Goal: Task Accomplishment & Management: Complete application form

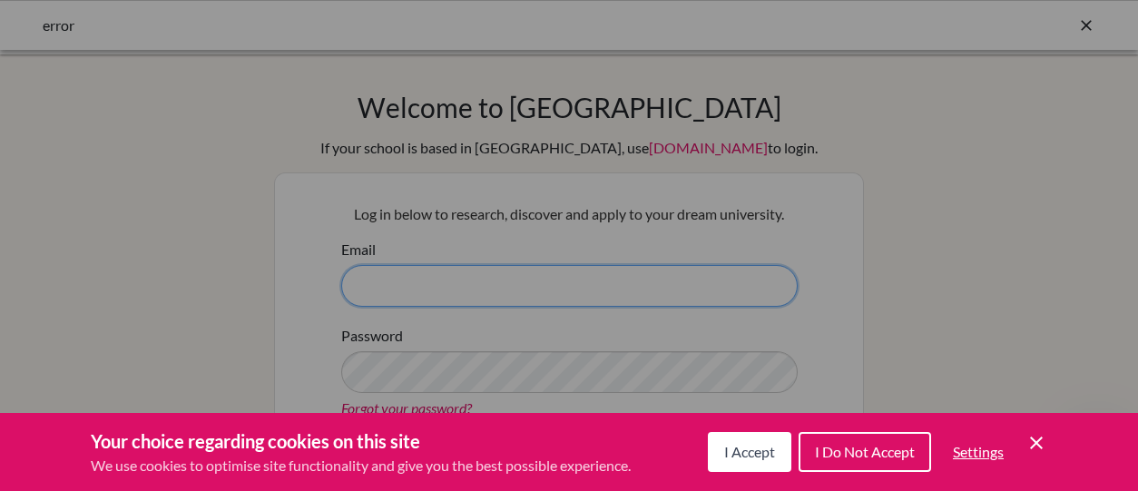
type input "[EMAIL_ADDRESS][DOMAIN_NAME]"
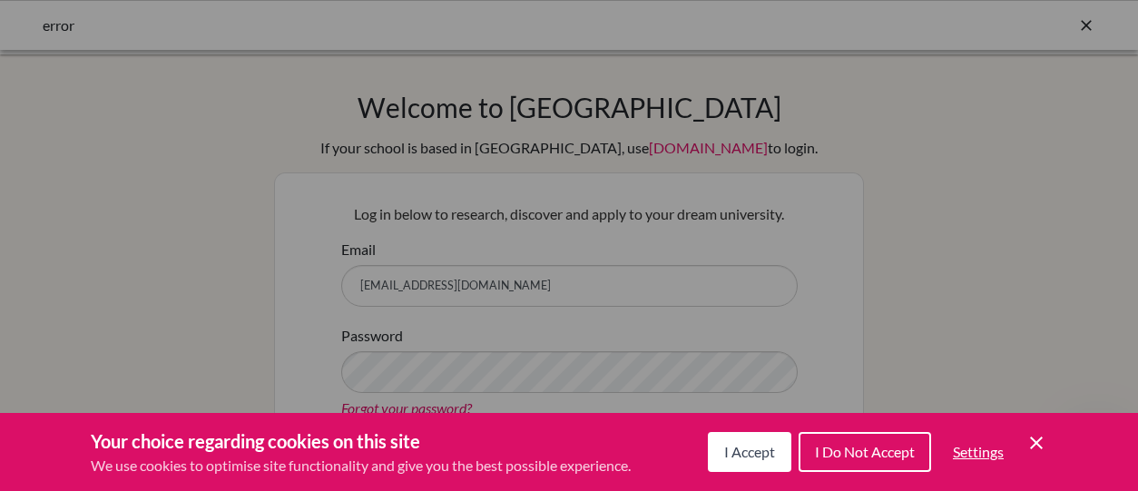
click at [745, 467] on button "I Accept" at bounding box center [750, 452] width 84 height 40
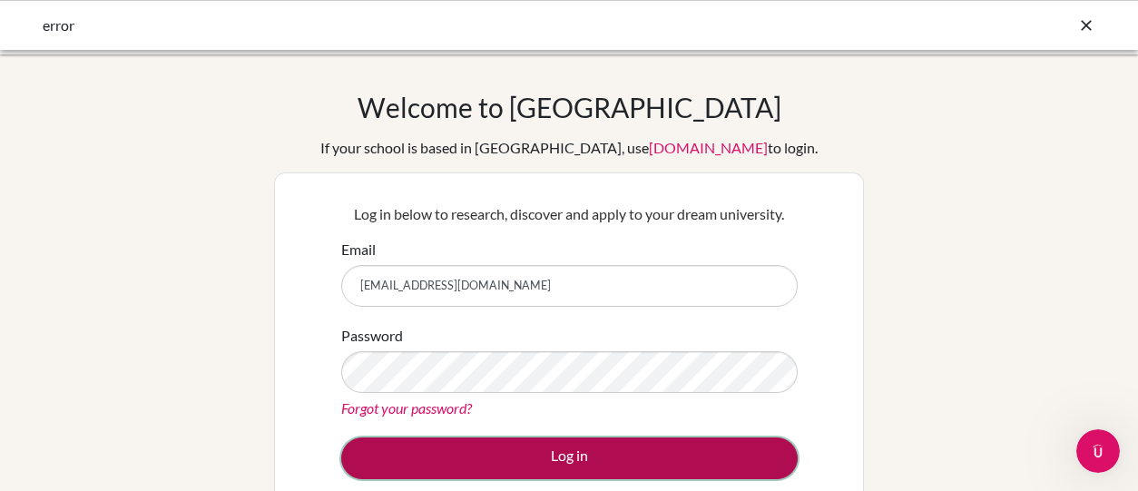
click at [663, 460] on button "Log in" at bounding box center [569, 458] width 457 height 42
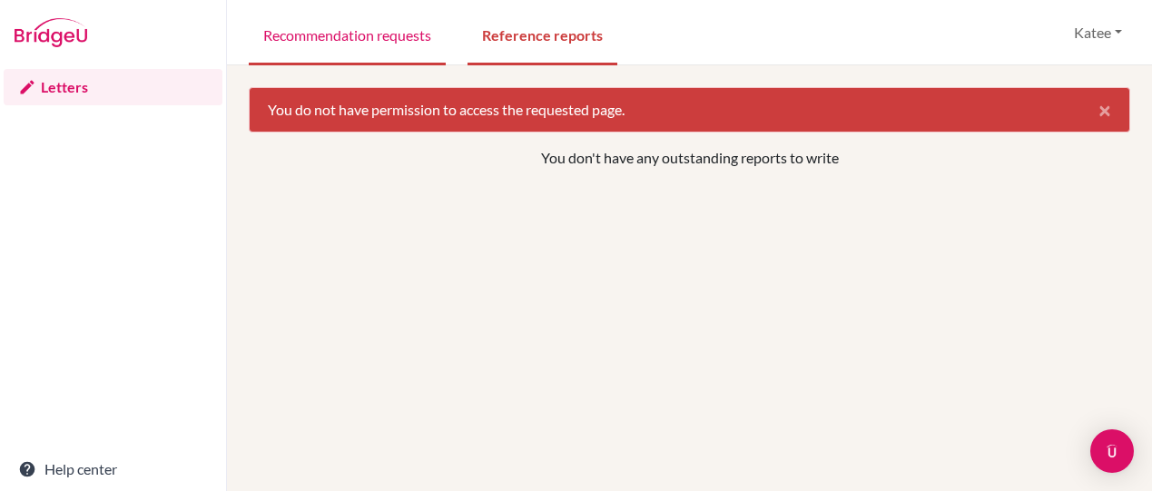
click at [372, 31] on link "Recommendation requests" at bounding box center [347, 34] width 197 height 63
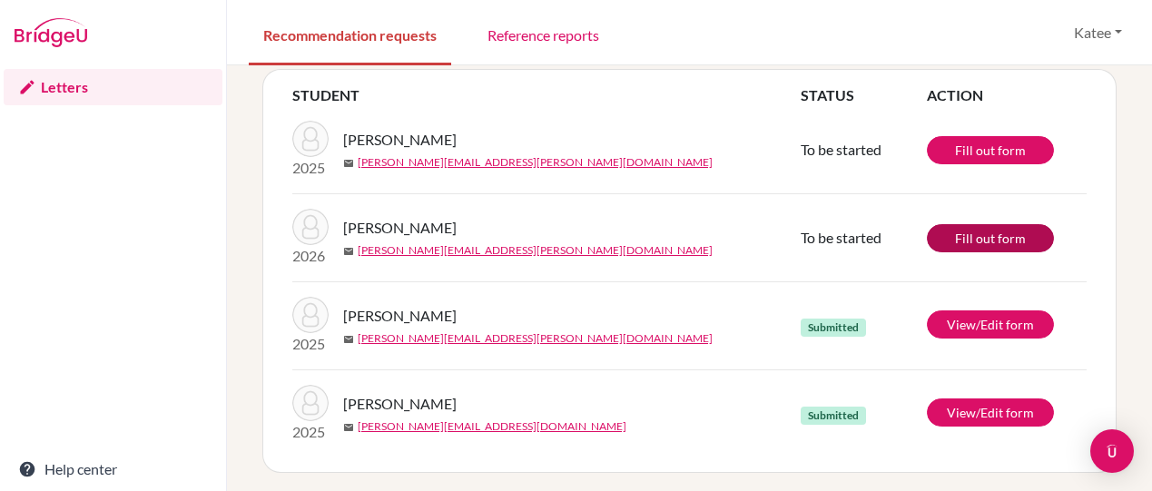
scroll to position [104, 0]
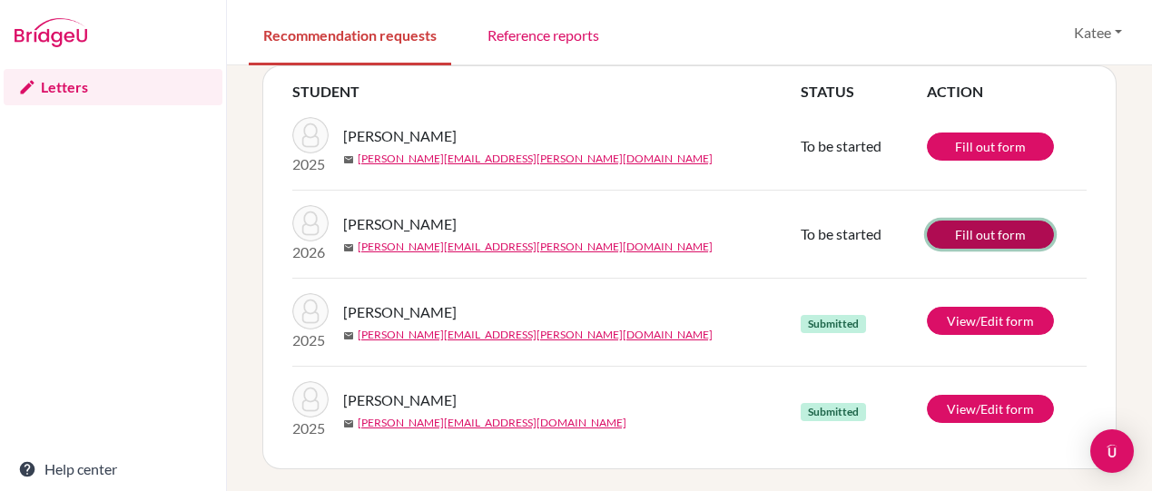
click at [958, 236] on link "Fill out form" at bounding box center [990, 235] width 127 height 28
